Goal: Task Accomplishment & Management: Manage account settings

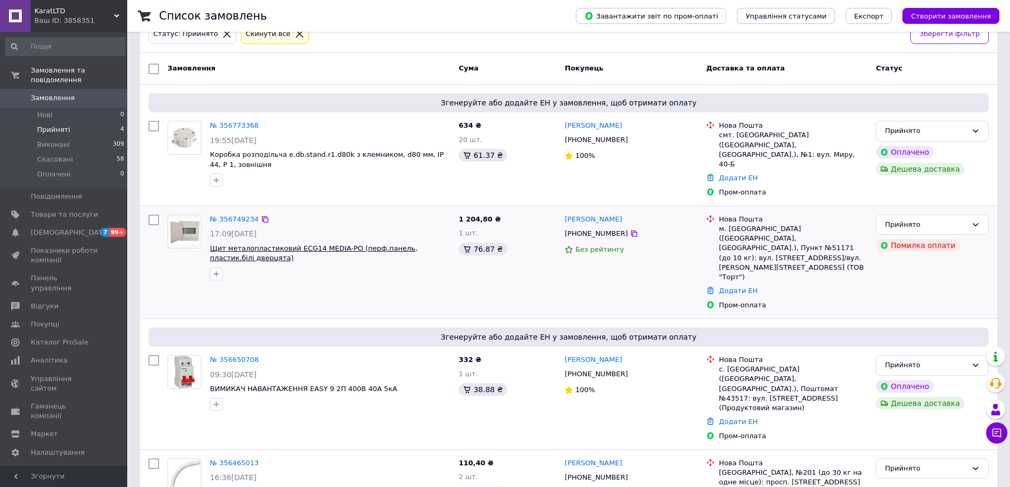
scroll to position [74, 0]
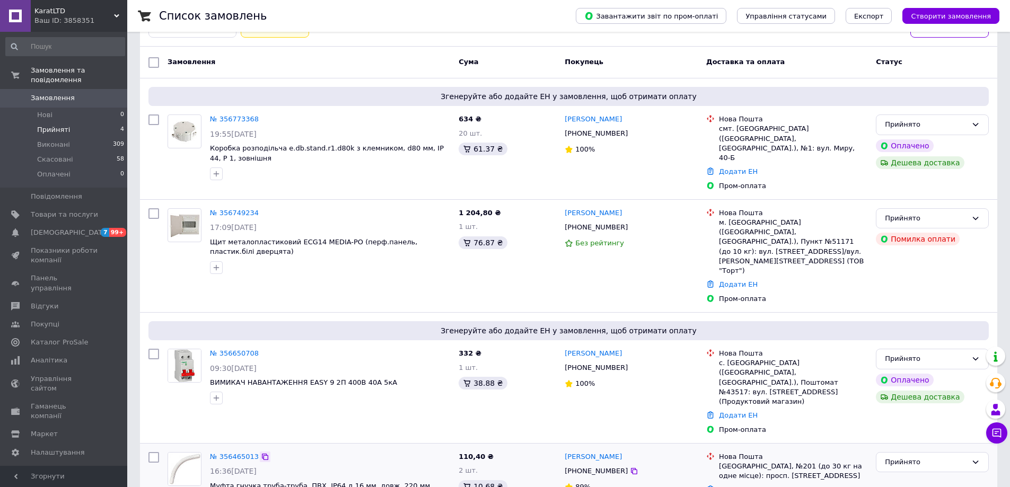
click at [262, 453] on icon at bounding box center [265, 457] width 8 height 8
click at [387, 482] on span "Муфта гнучка труба-труба, ПВХ, IP64 д.16 мм, довж. 220 мм, 56916, ДКС" at bounding box center [321, 491] width 222 height 18
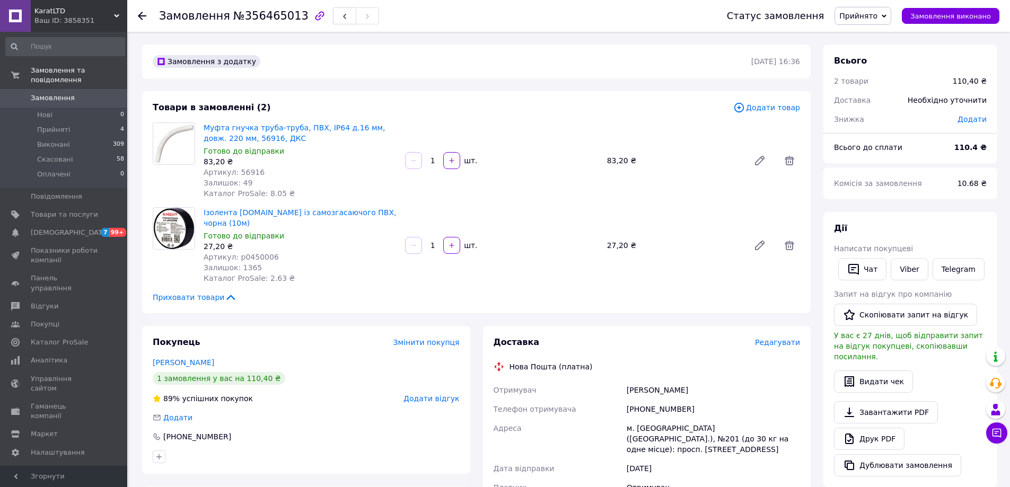
click at [29, 15] on link at bounding box center [15, 16] width 31 height 32
